Goal: Task Accomplishment & Management: Use online tool/utility

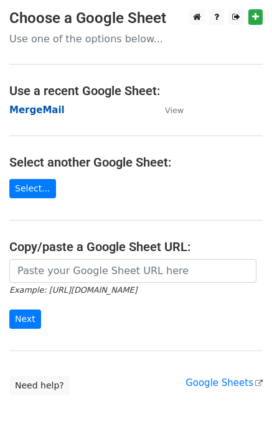
click at [47, 115] on strong "MergeMail" at bounding box center [36, 109] width 55 height 11
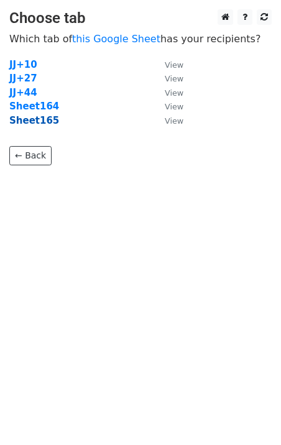
click at [35, 121] on strong "Sheet165" at bounding box center [34, 120] width 50 height 11
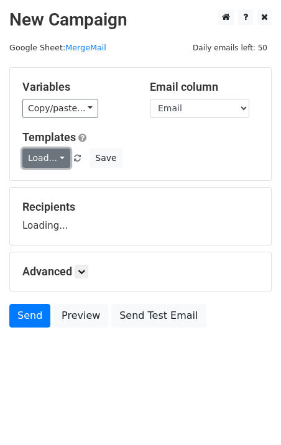
click at [58, 151] on link "Load..." at bounding box center [46, 158] width 48 height 19
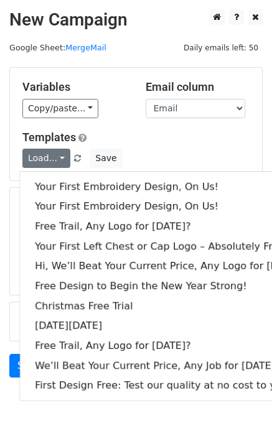
click at [127, 126] on div "Variables Copy/paste... {{Email}} Email column Email Templates Load... Your Fir…" at bounding box center [136, 124] width 252 height 112
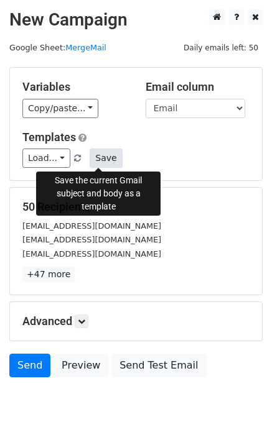
click at [101, 150] on button "Save" at bounding box center [105, 158] width 32 height 19
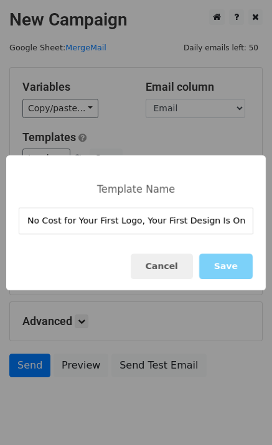
type input "No Cost for Your First Logo, Your First Design Is On Us!"
click at [227, 263] on button "Save" at bounding box center [225, 266] width 53 height 25
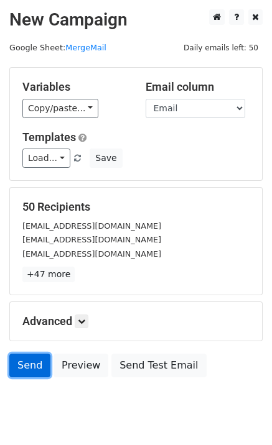
click at [37, 372] on link "Send" at bounding box center [29, 366] width 41 height 24
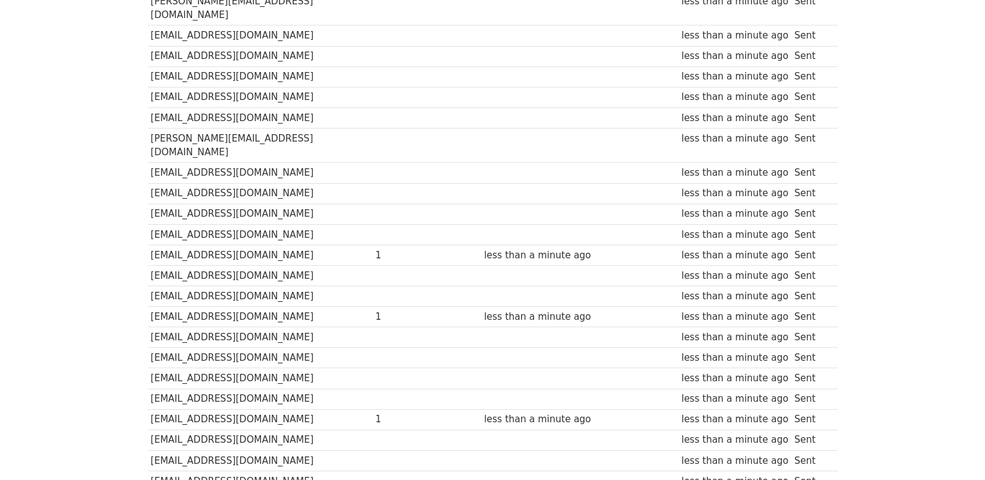
scroll to position [865, 0]
